Goal: Information Seeking & Learning: Check status

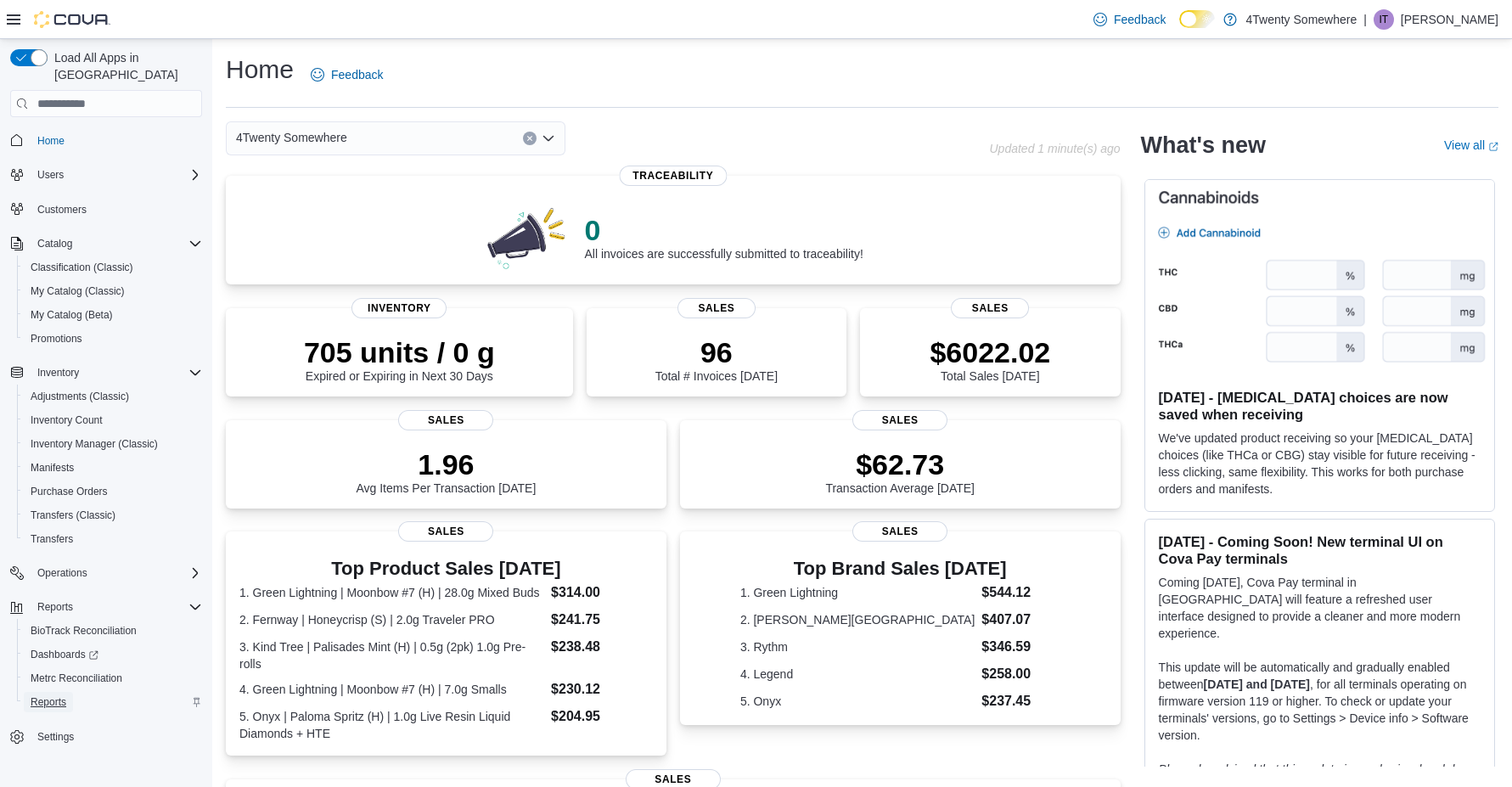
click at [48, 695] on span "Reports" at bounding box center [48, 702] width 35 height 13
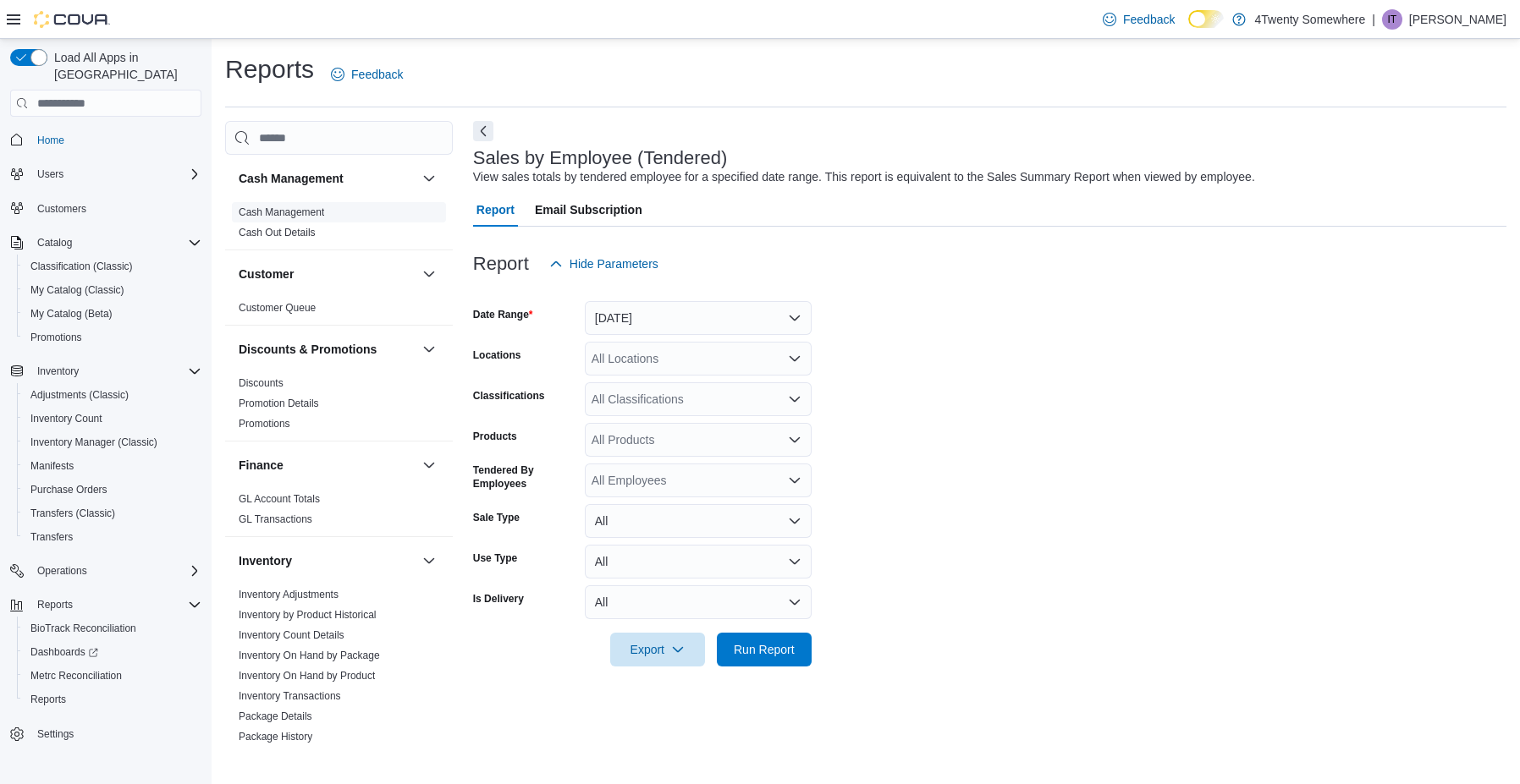
click at [305, 212] on link "Cash Management" at bounding box center [281, 212] width 85 height 11
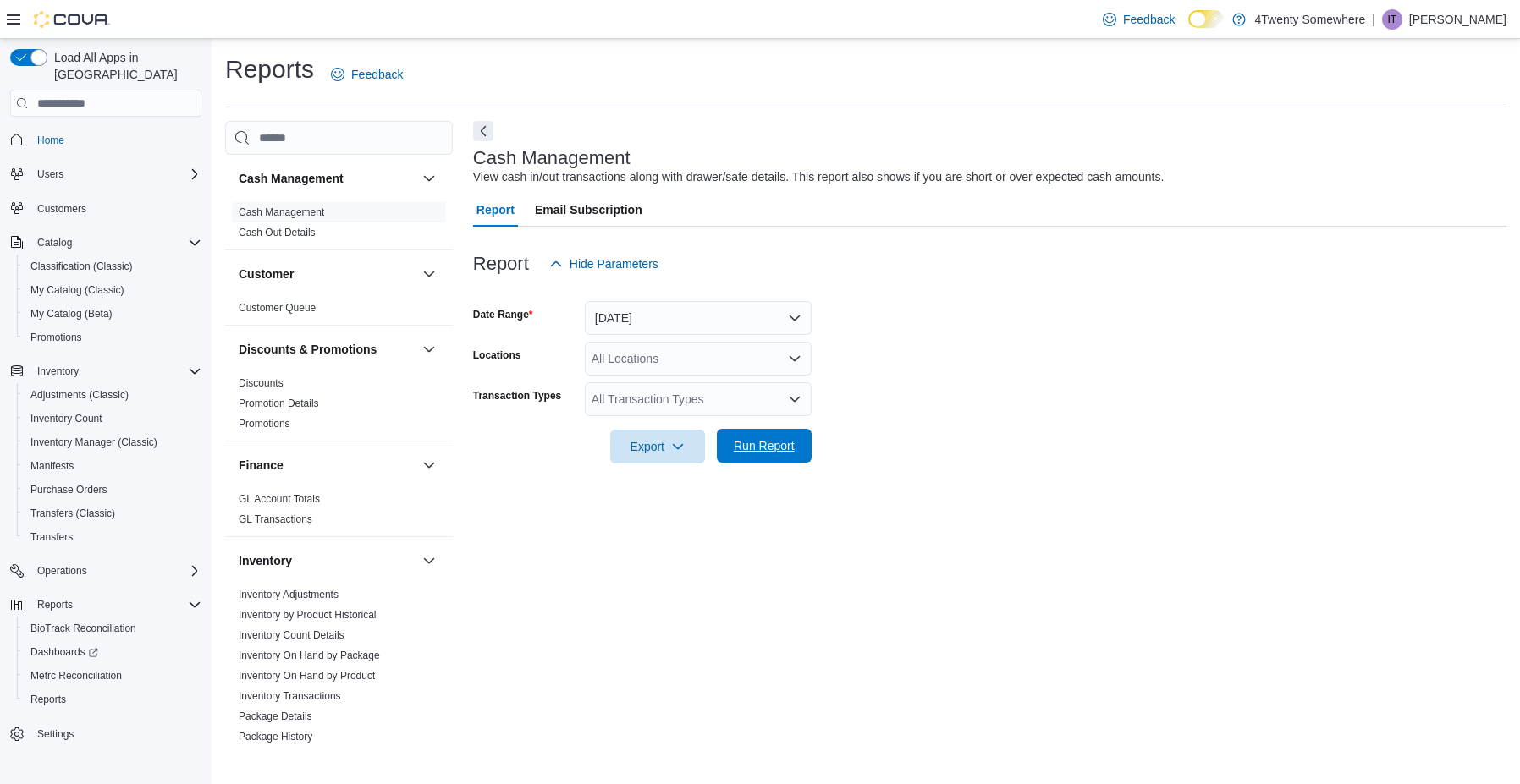
click at [760, 441] on span "Run Report" at bounding box center [764, 445] width 61 height 17
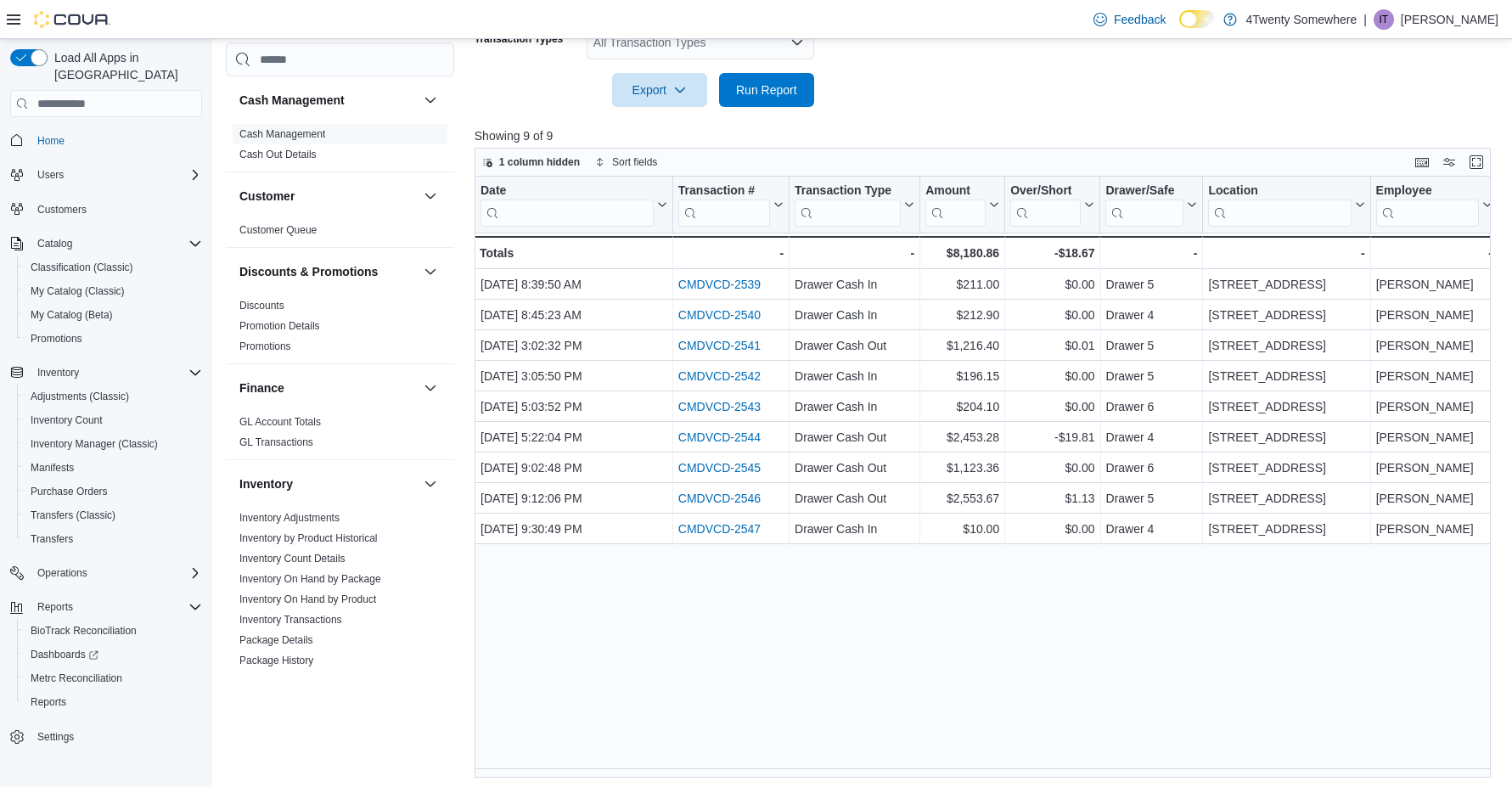
scroll to position [363, 0]
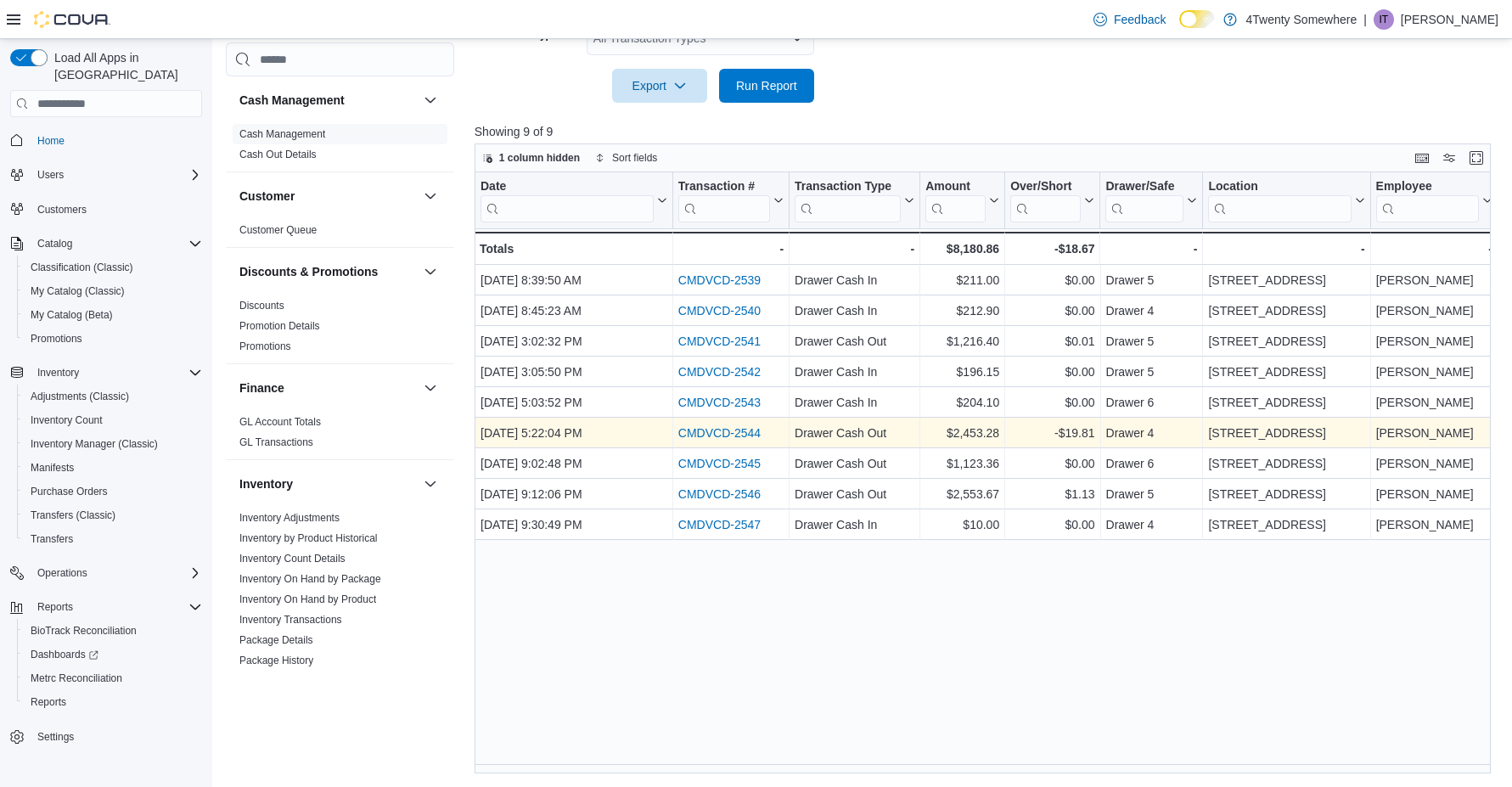
click at [748, 434] on link "CMDVCD-2544" at bounding box center [719, 434] width 82 height 13
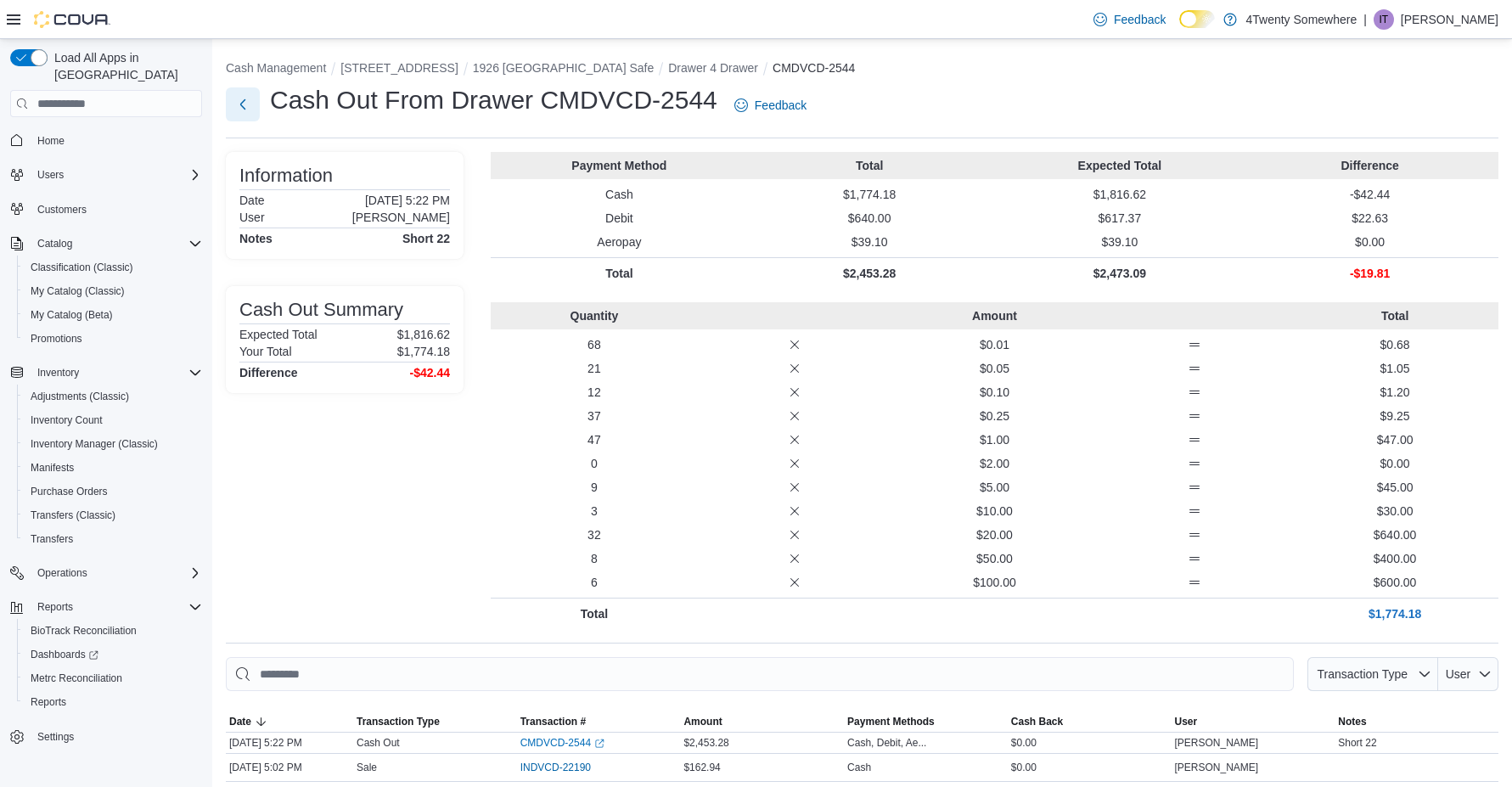
click at [240, 106] on button "Next" at bounding box center [242, 104] width 34 height 34
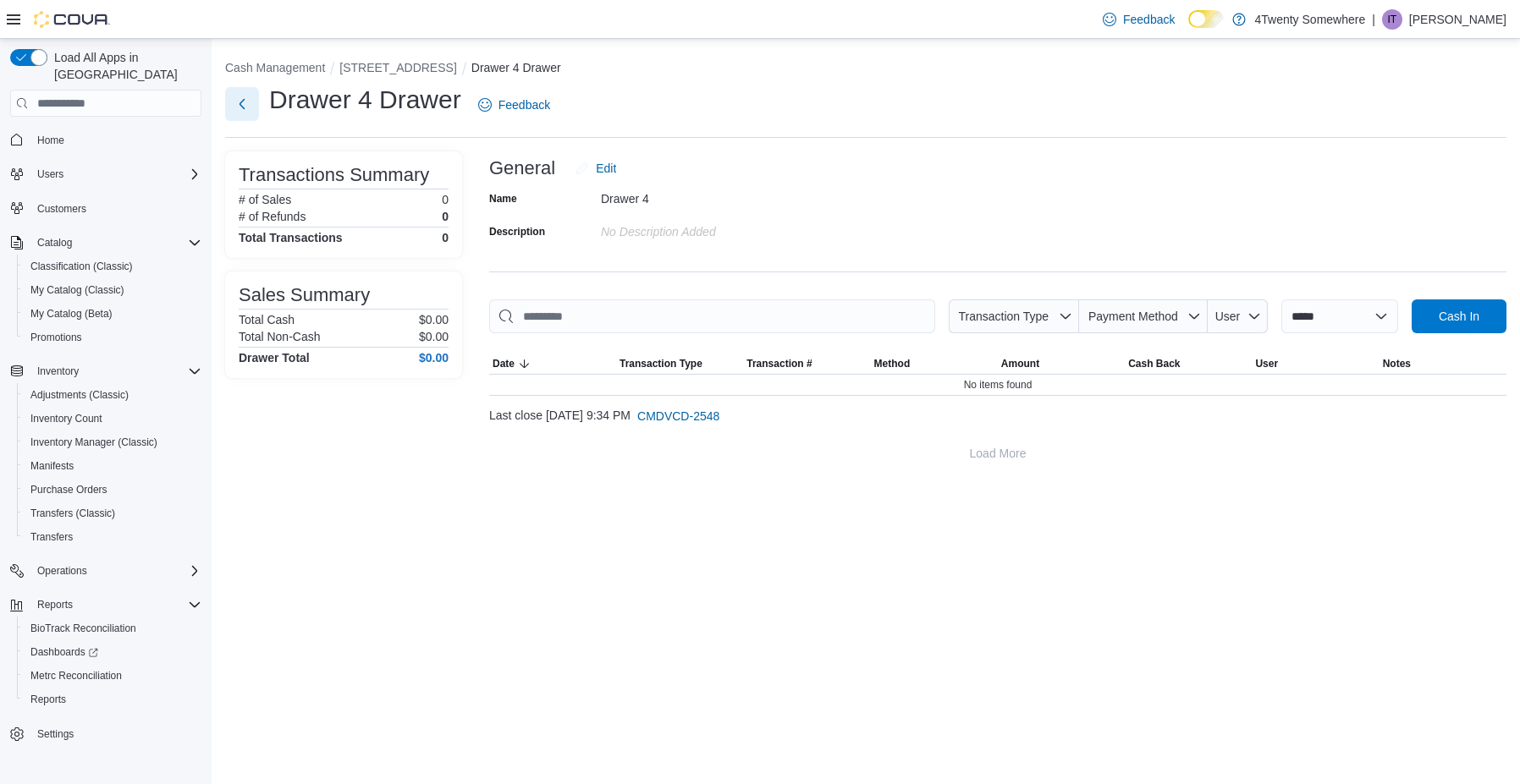
click at [245, 109] on button "Next" at bounding box center [241, 104] width 34 height 34
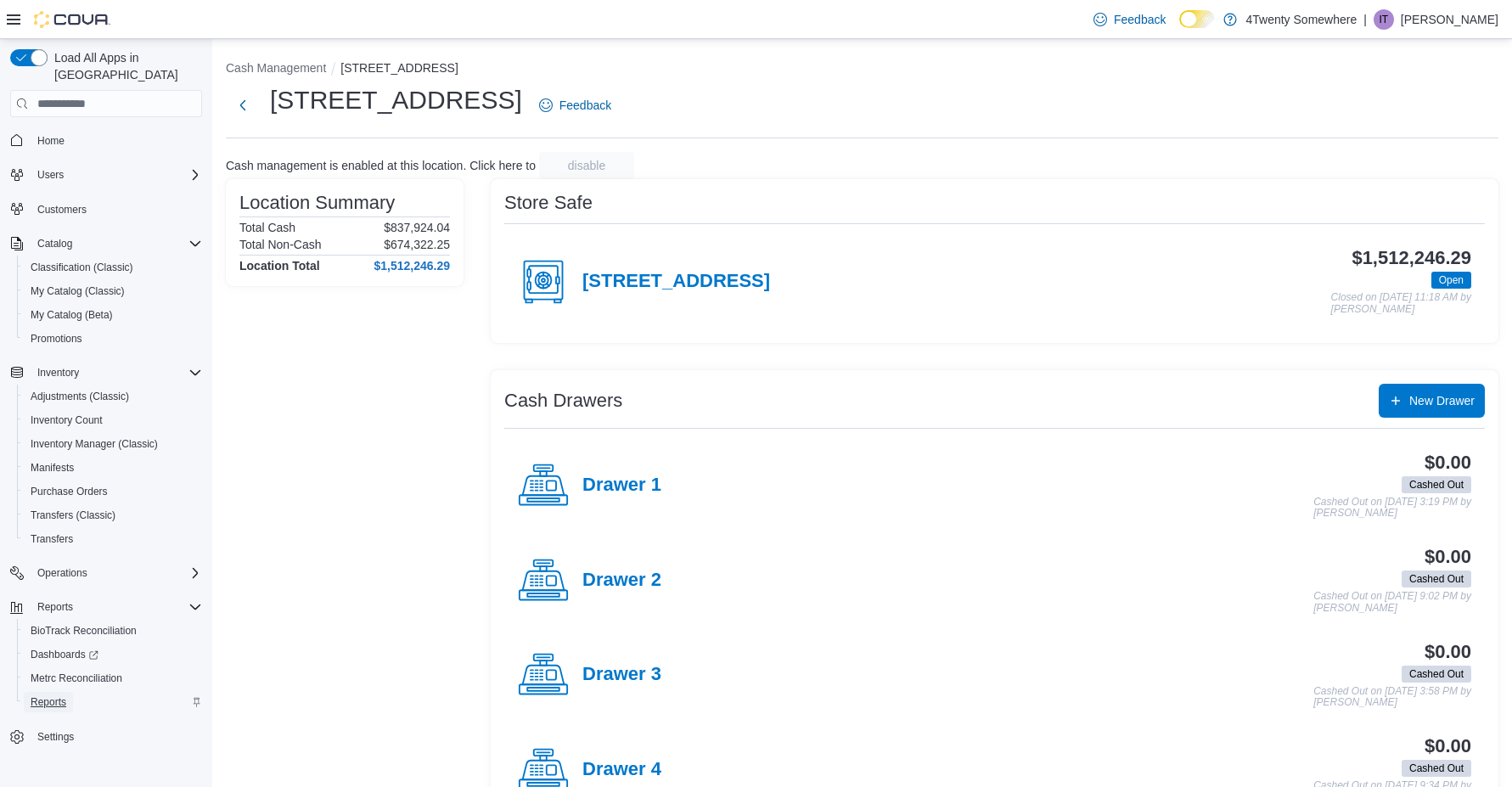
click at [51, 695] on span "Reports" at bounding box center [48, 702] width 35 height 13
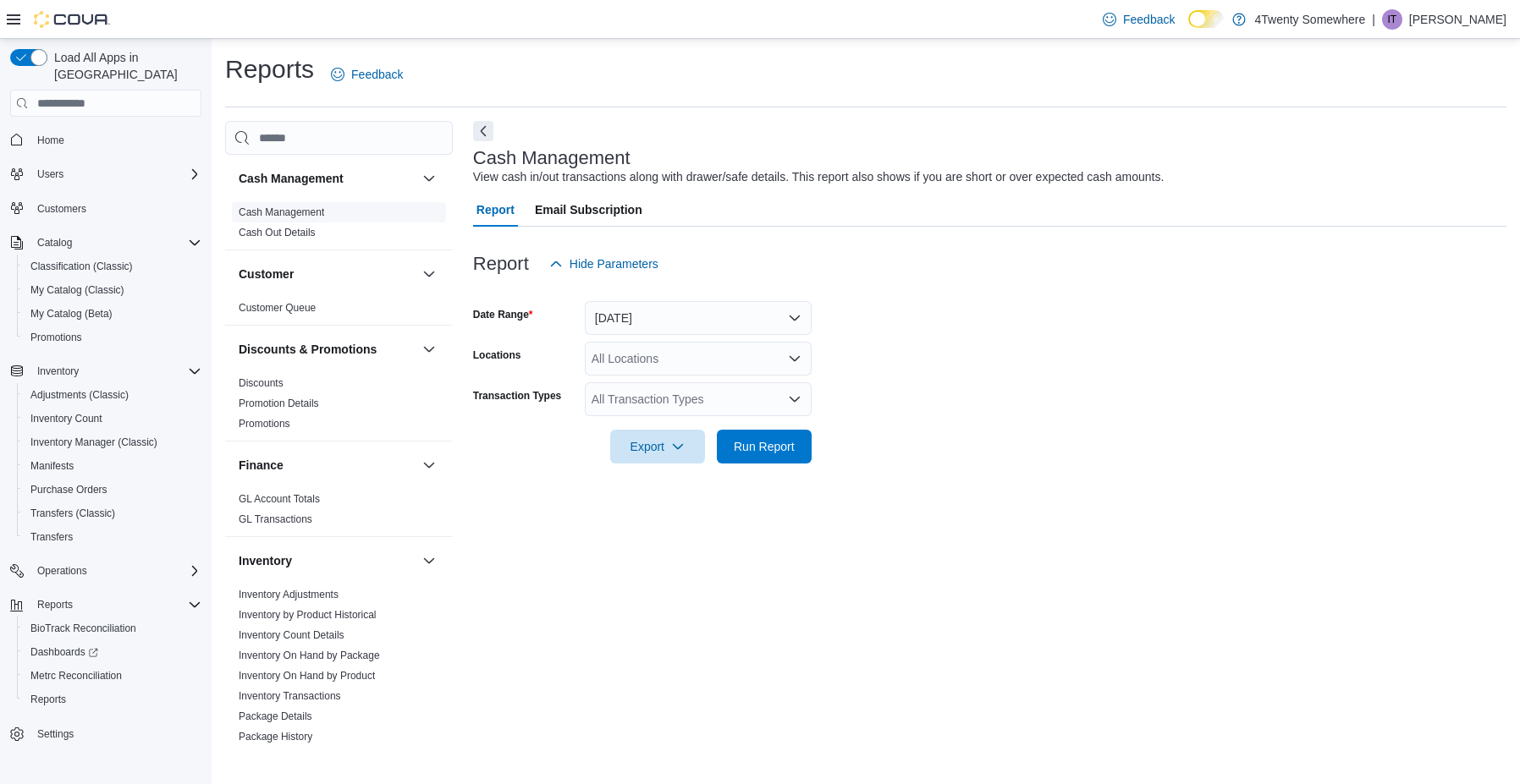
click at [346, 219] on span "Cash Management" at bounding box center [339, 212] width 214 height 20
click at [747, 442] on span "Run Report" at bounding box center [764, 445] width 61 height 17
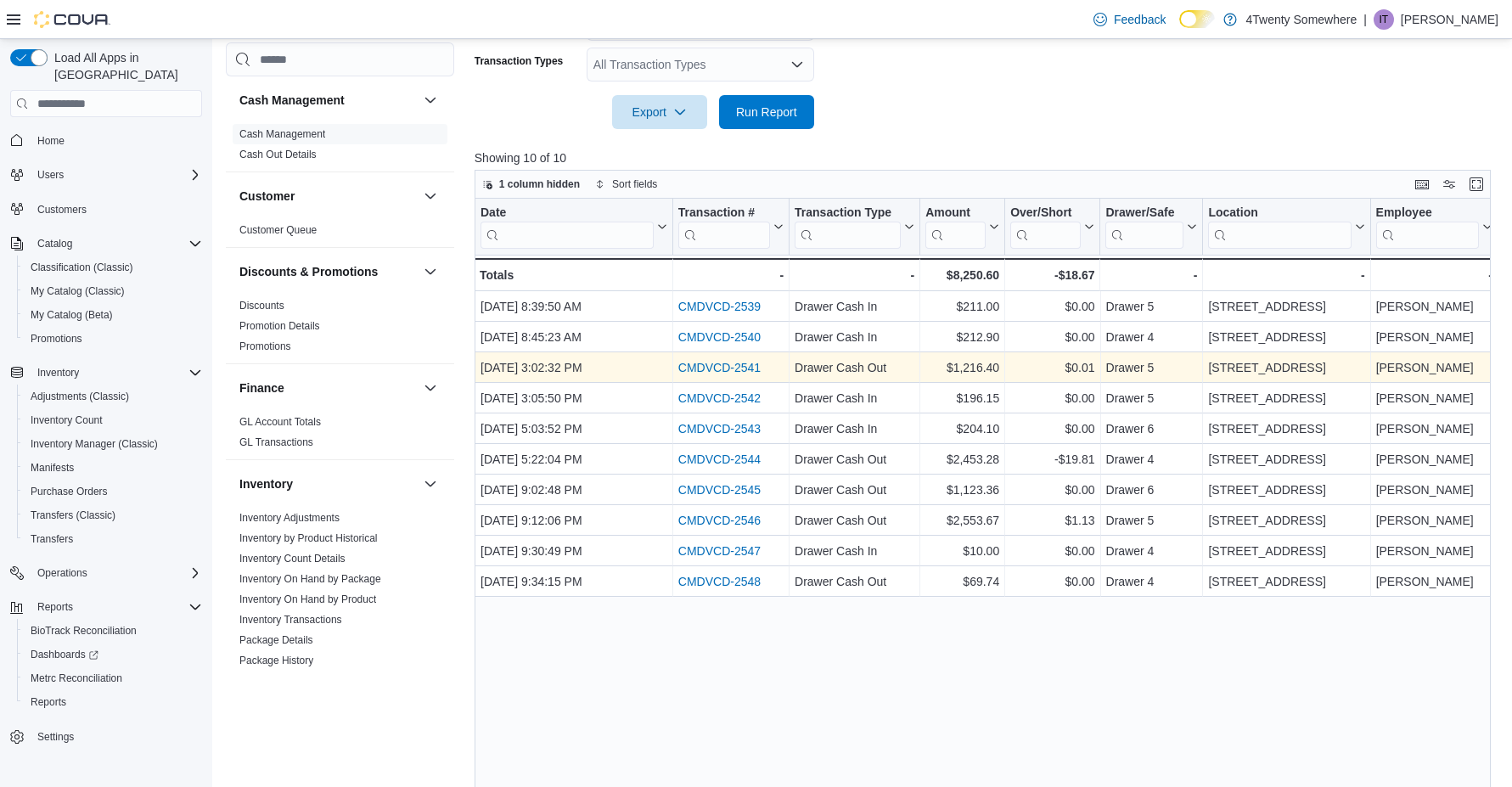
scroll to position [340, 0]
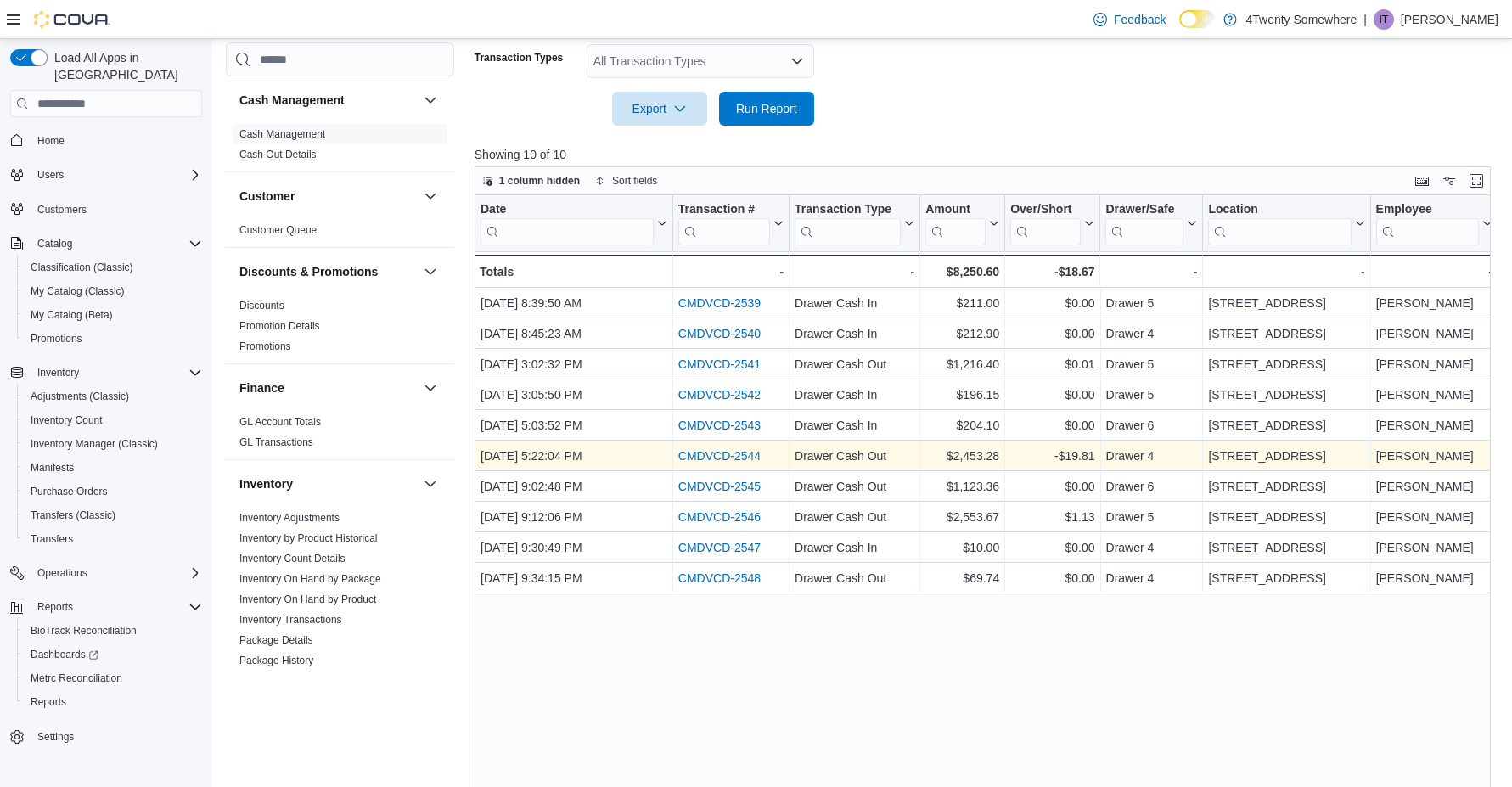
click at [720, 457] on link "CMDVCD-2544" at bounding box center [719, 457] width 82 height 13
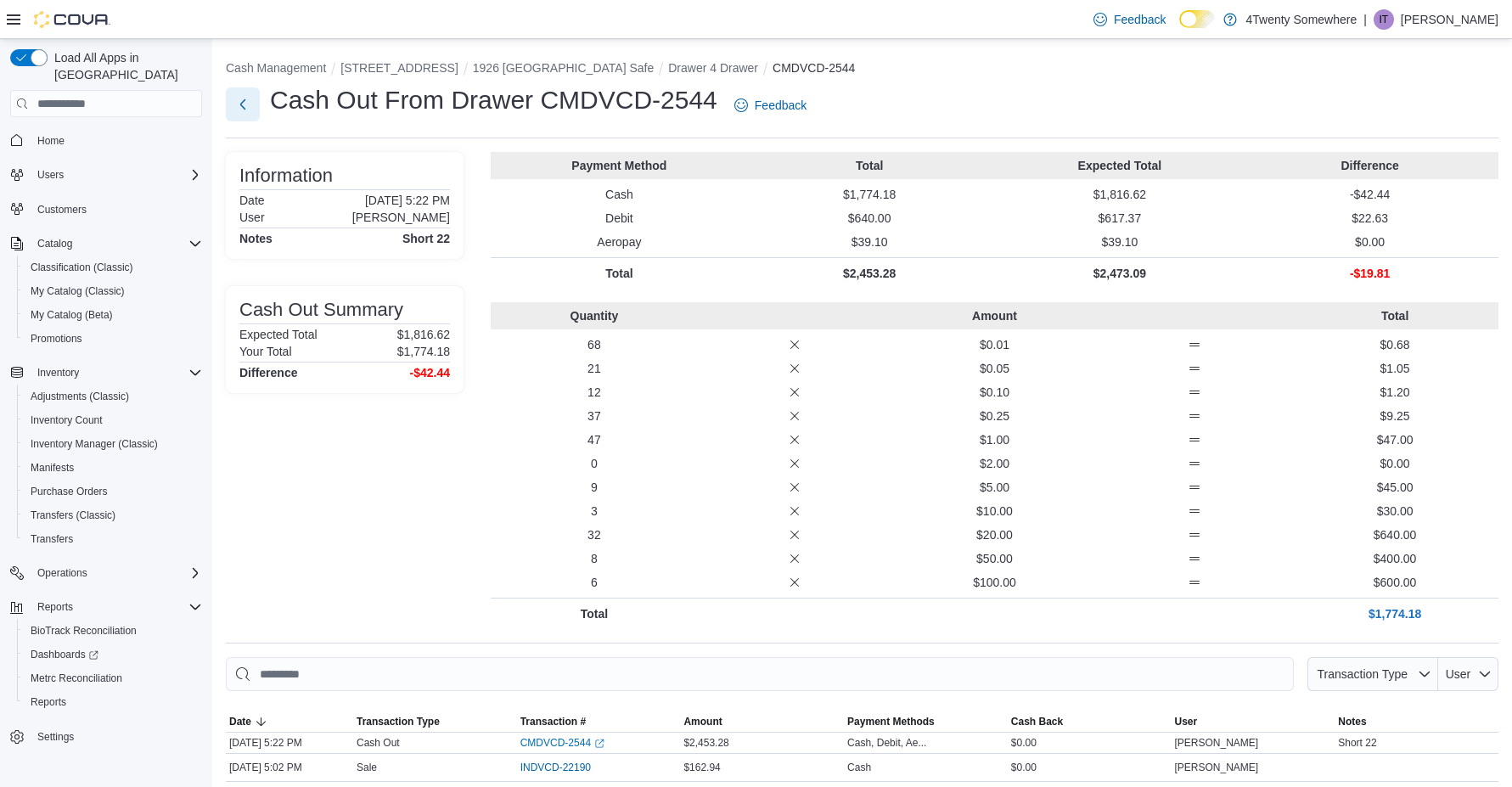
click at [238, 102] on button "Next" at bounding box center [242, 104] width 34 height 34
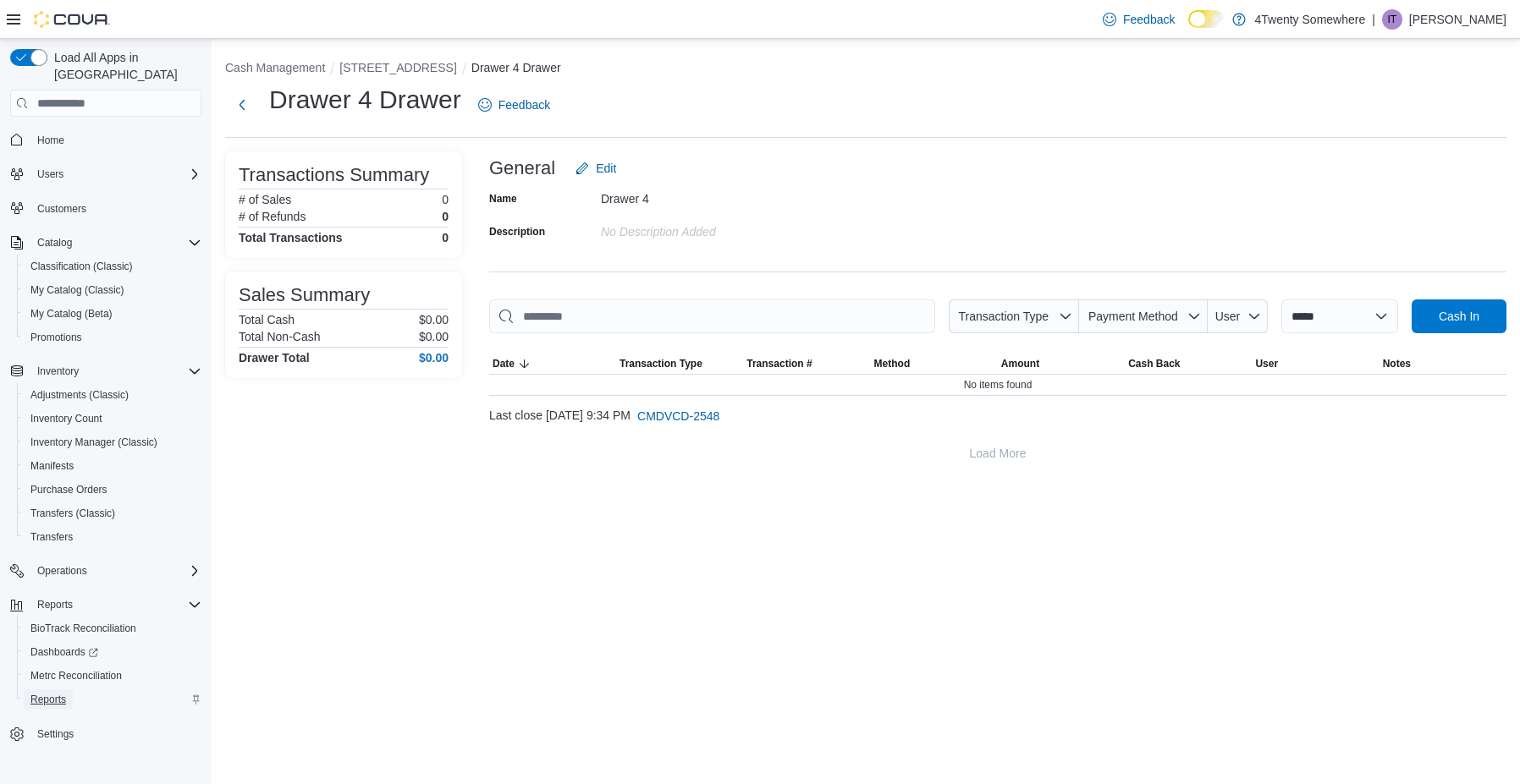
click at [45, 693] on span "Reports" at bounding box center [48, 699] width 35 height 13
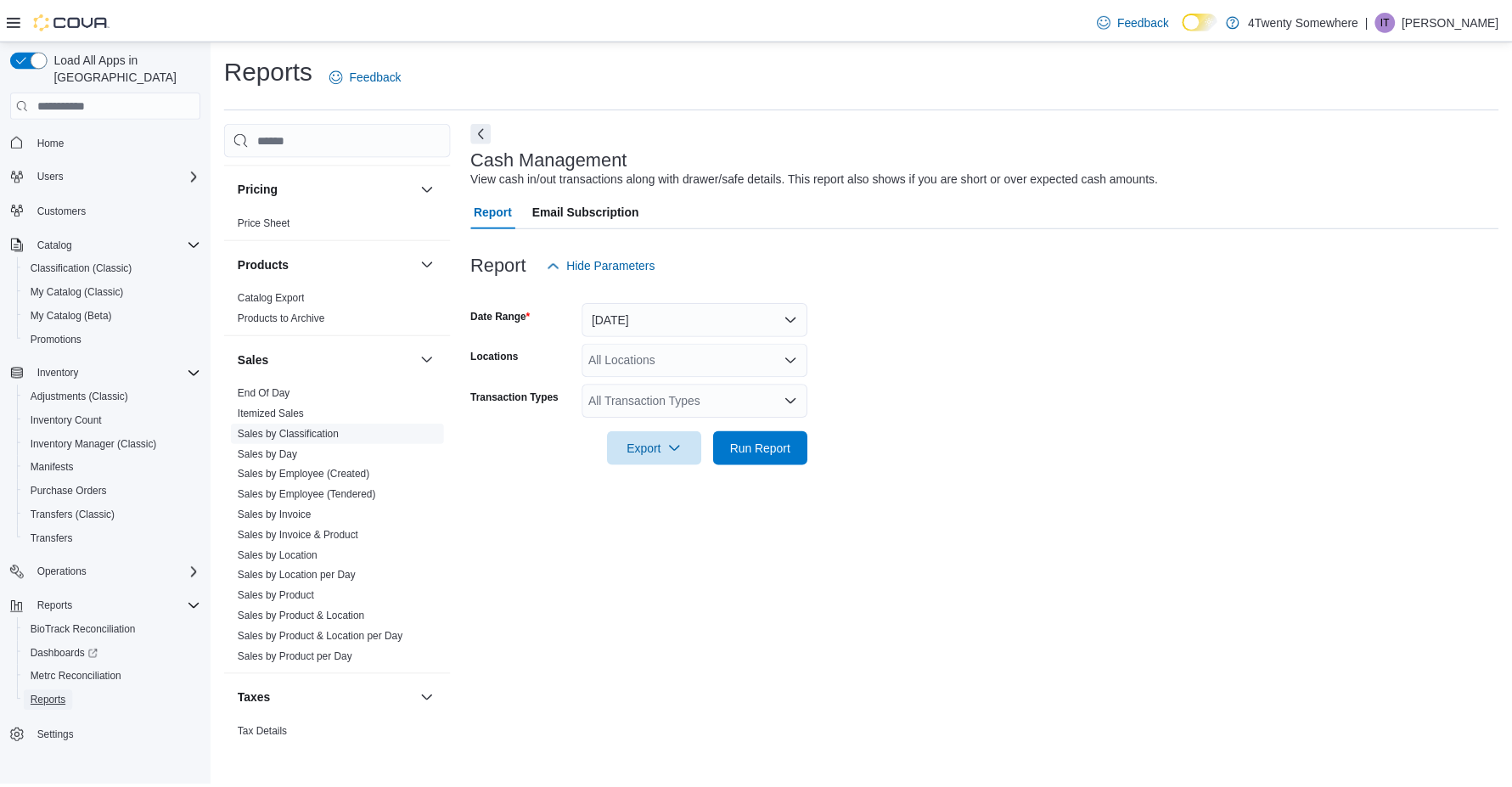
scroll to position [850, 0]
click at [263, 381] on span "End Of Day" at bounding box center [340, 390] width 215 height 20
click at [263, 389] on link "End Of Day" at bounding box center [266, 390] width 53 height 11
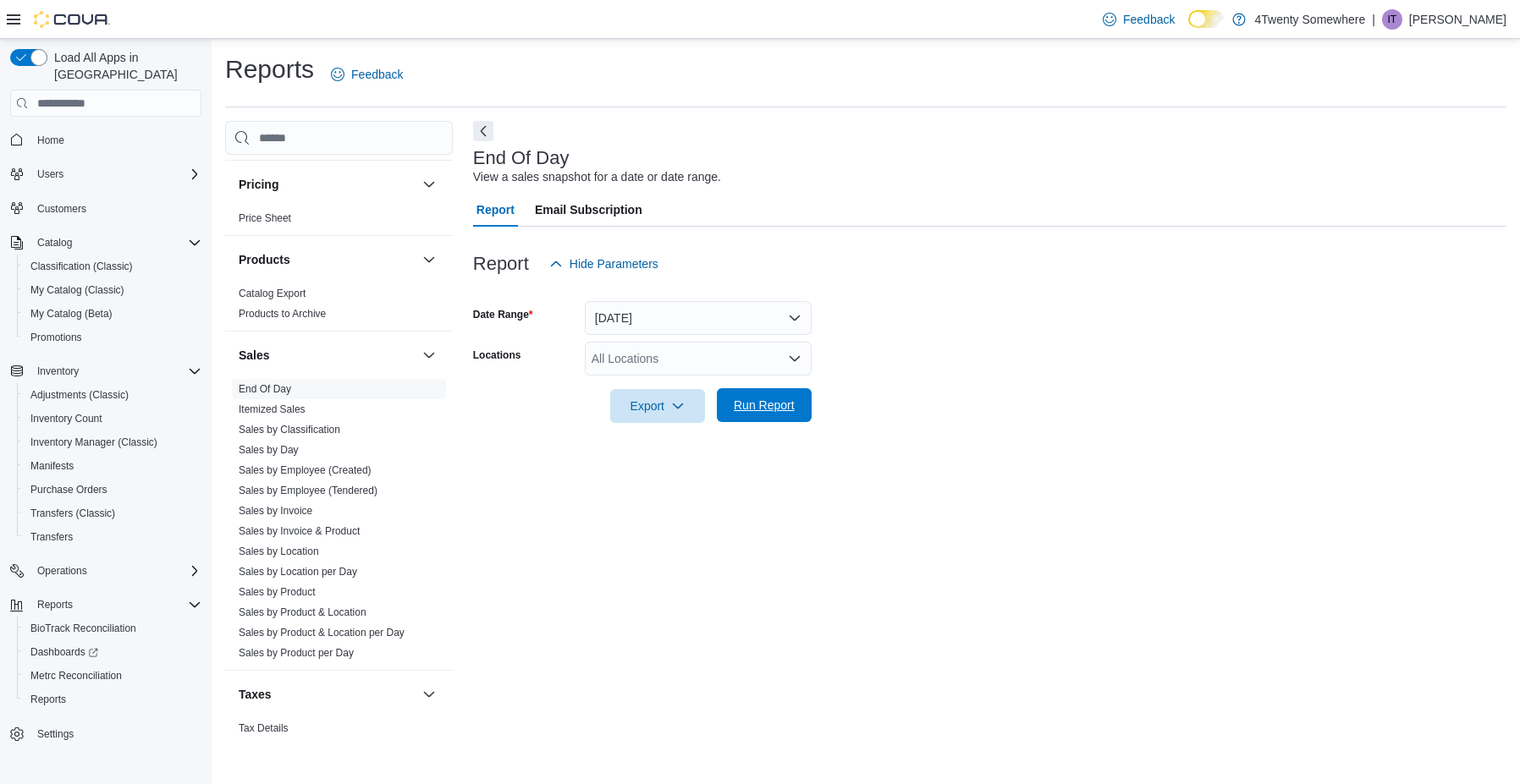
click at [767, 406] on span "Run Report" at bounding box center [764, 405] width 61 height 17
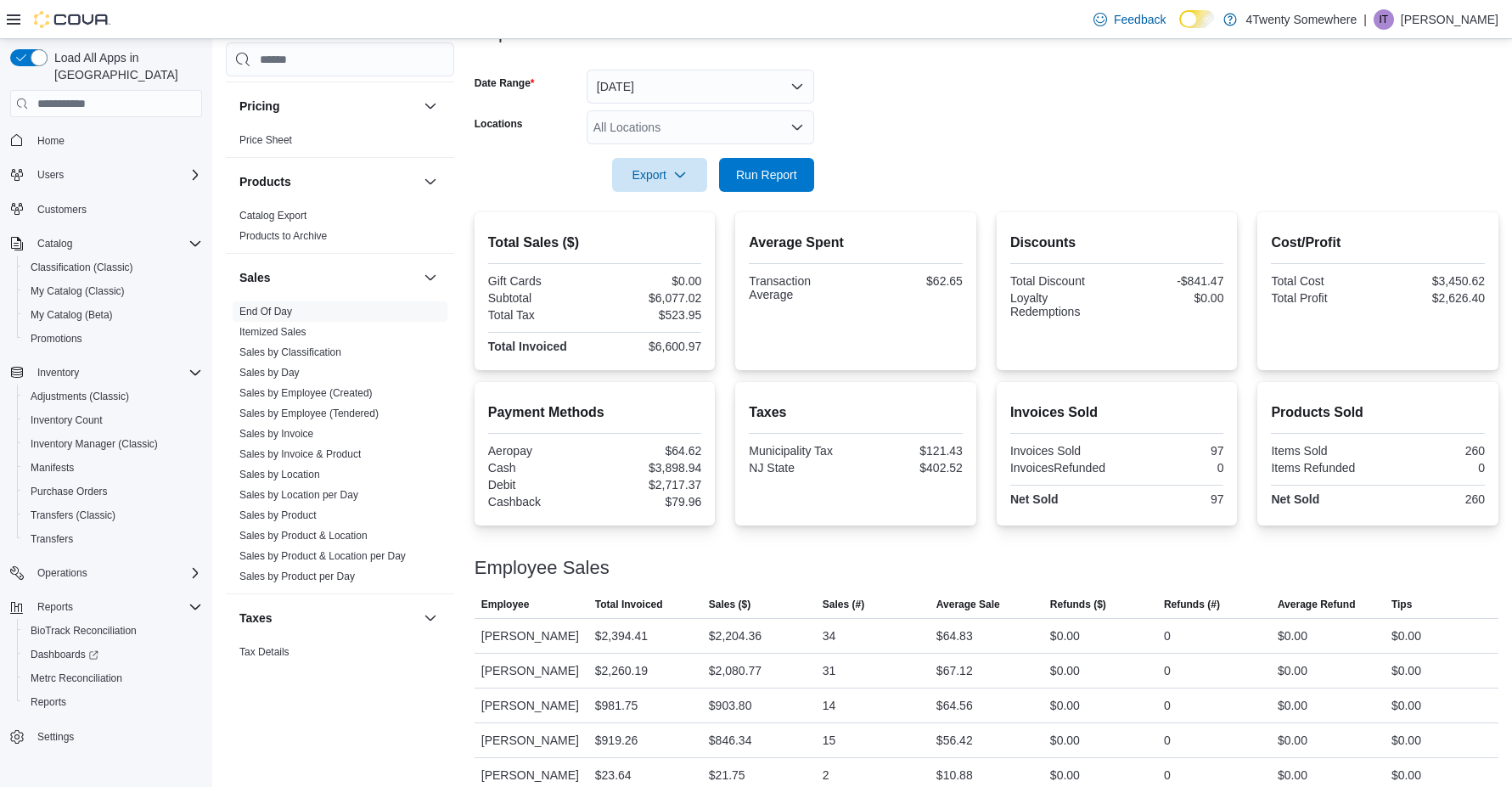
scroll to position [202, 0]
